Goal: Check status: Check status

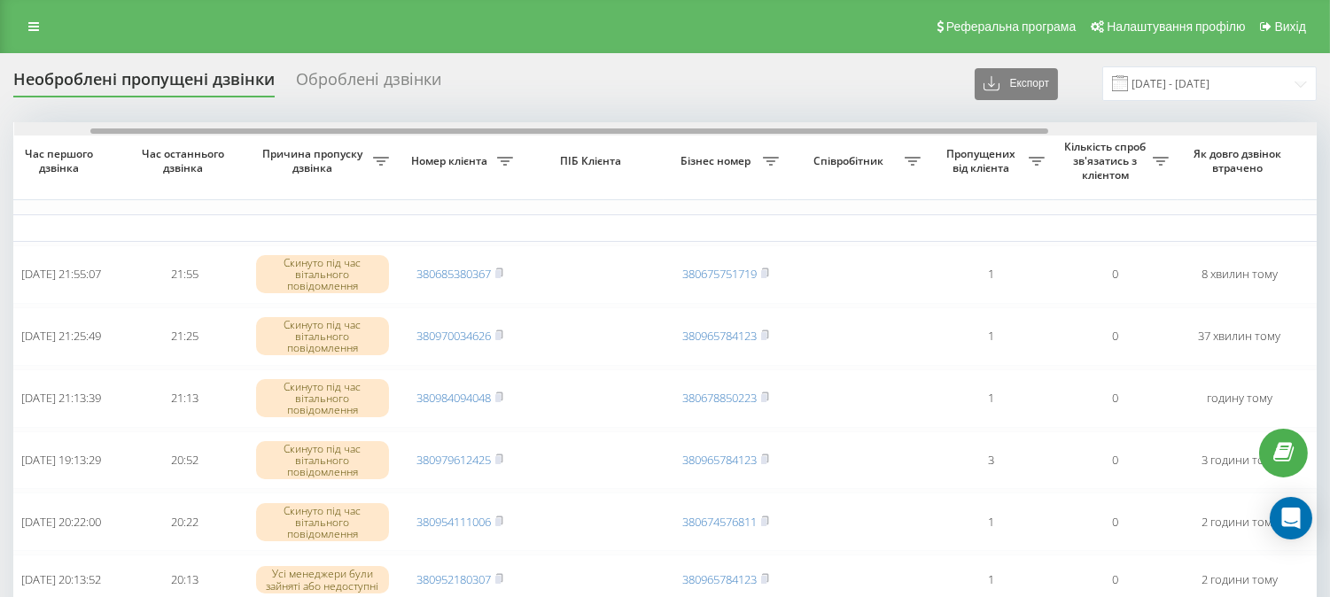
scroll to position [0, 108]
drag, startPoint x: 798, startPoint y: 129, endPoint x: 878, endPoint y: 130, distance: 79.8
click at [878, 130] on div at bounding box center [572, 131] width 958 height 5
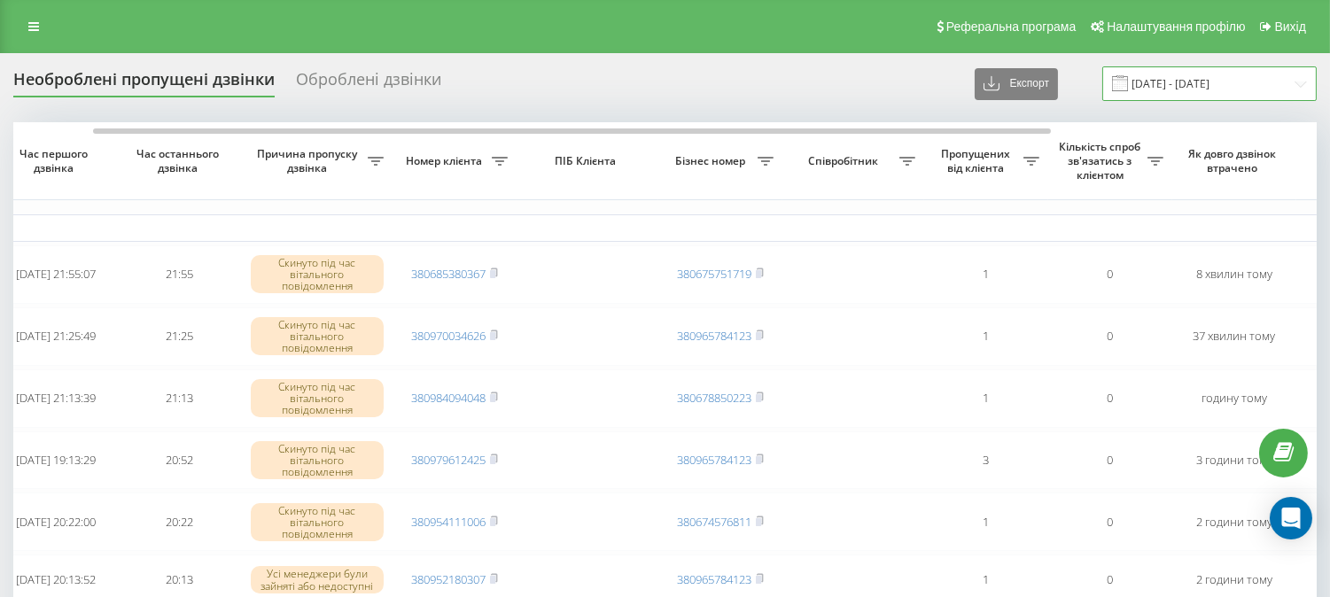
click at [1140, 76] on input "[DATE] - [DATE]" at bounding box center [1210, 83] width 215 height 35
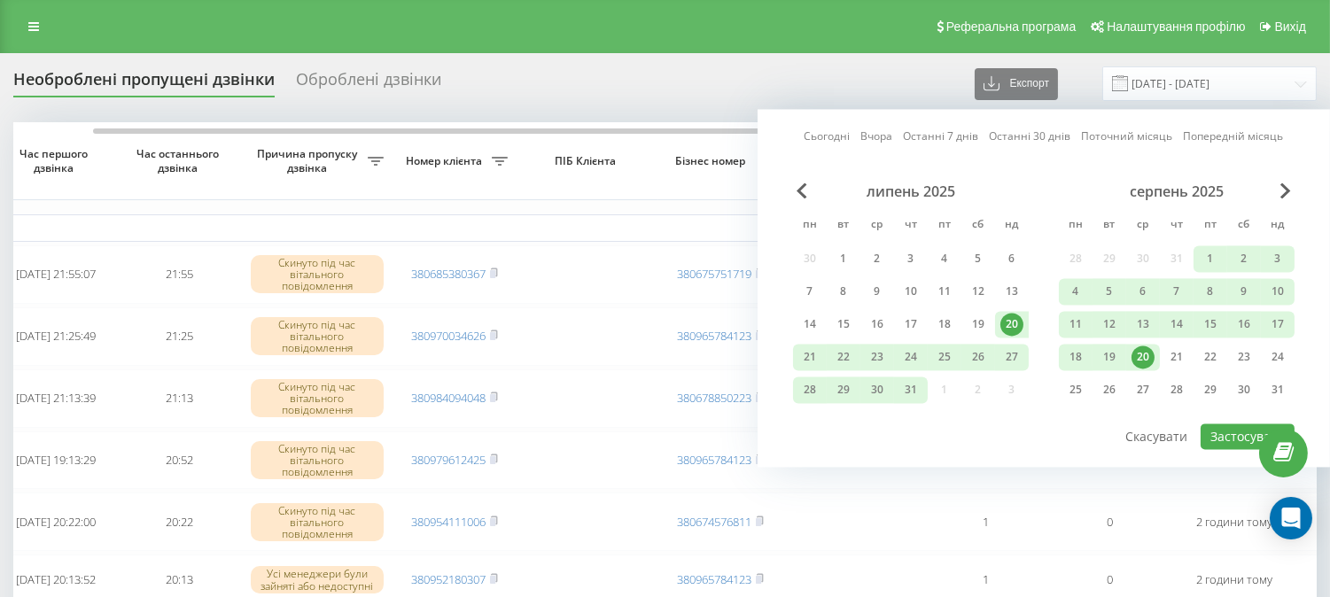
click at [1150, 356] on div "20" at bounding box center [1143, 357] width 23 height 23
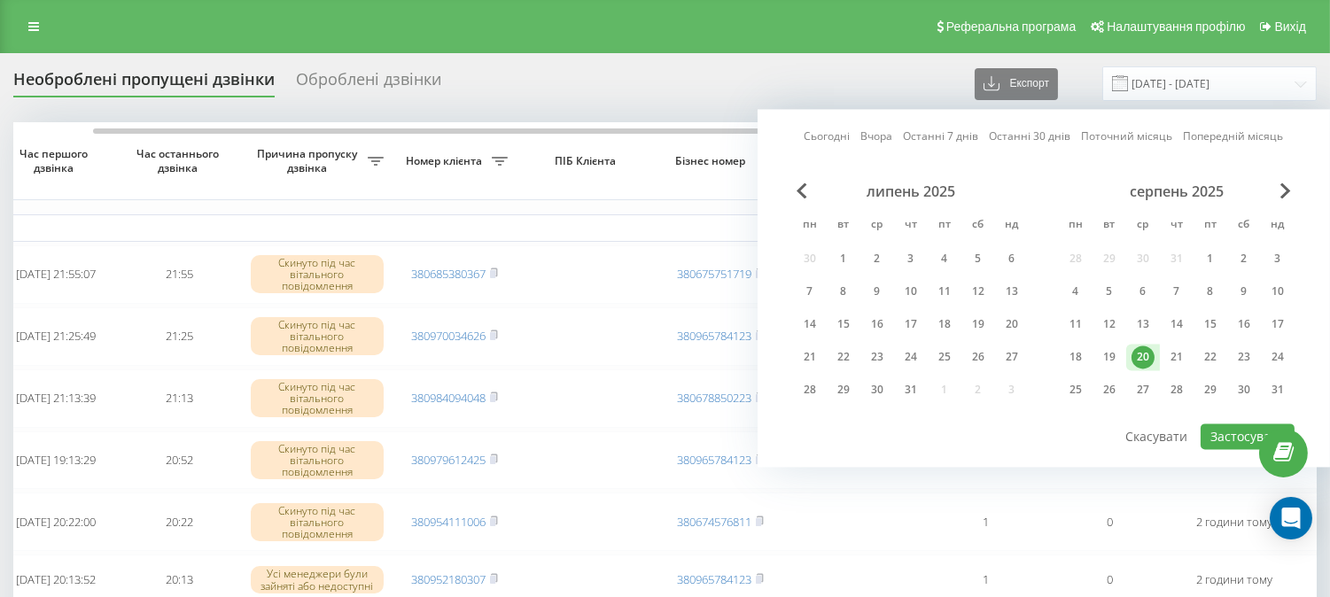
drag, startPoint x: 1174, startPoint y: 355, endPoint x: 1167, endPoint y: 370, distance: 16.3
click at [1174, 357] on div "21" at bounding box center [1177, 357] width 23 height 23
click at [1233, 431] on button "Застосувати" at bounding box center [1248, 437] width 94 height 26
type input "[DATE] - [DATE]"
